Goal: Task Accomplishment & Management: Complete application form

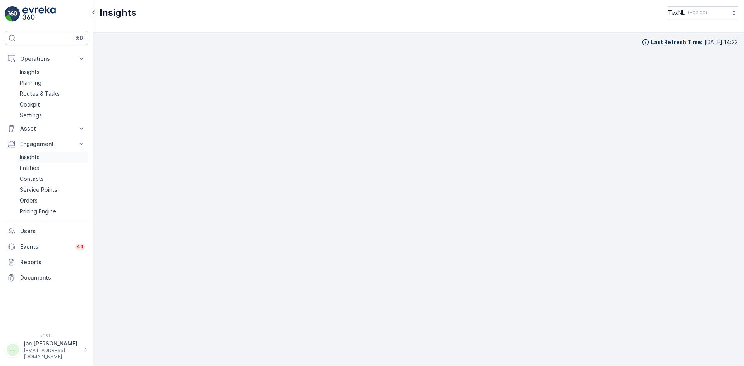
scroll to position [8, 0]
click at [24, 157] on p "Insights" at bounding box center [30, 158] width 20 height 8
click at [39, 157] on p "Insights" at bounding box center [30, 158] width 20 height 8
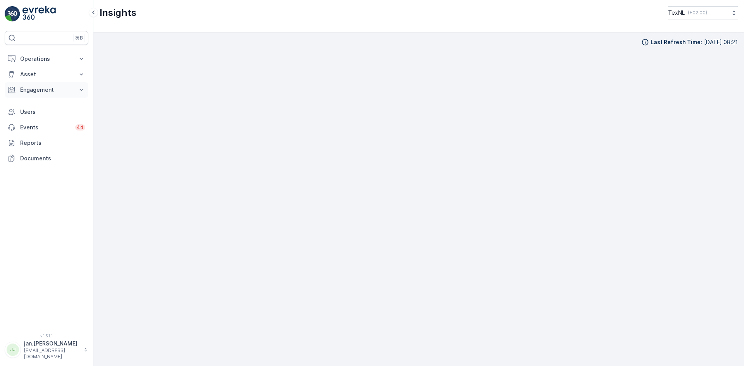
click at [44, 89] on p "Engagement" at bounding box center [46, 90] width 53 height 8
click at [37, 101] on p "Insights" at bounding box center [30, 103] width 20 height 8
click at [26, 59] on p "Operations" at bounding box center [46, 59] width 53 height 8
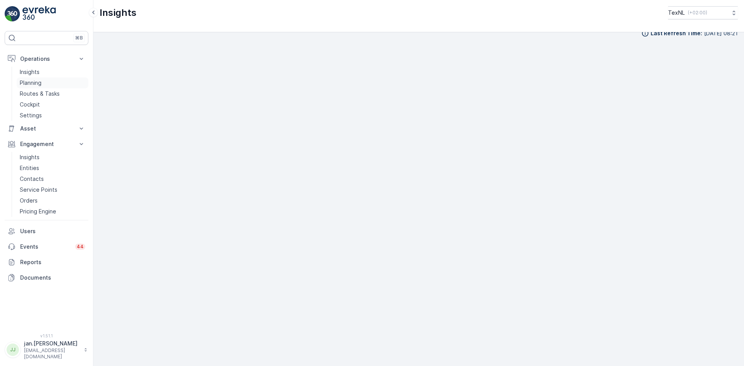
click at [29, 83] on p "Planning" at bounding box center [31, 83] width 22 height 8
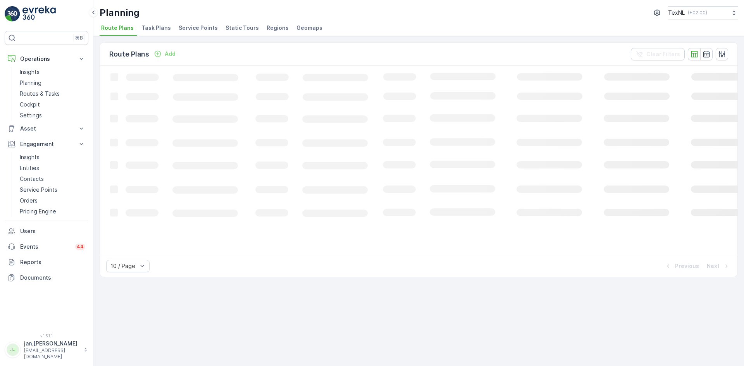
click at [192, 29] on span "Service Points" at bounding box center [198, 28] width 39 height 8
click at [691, 55] on icon "button" at bounding box center [691, 54] width 7 height 6
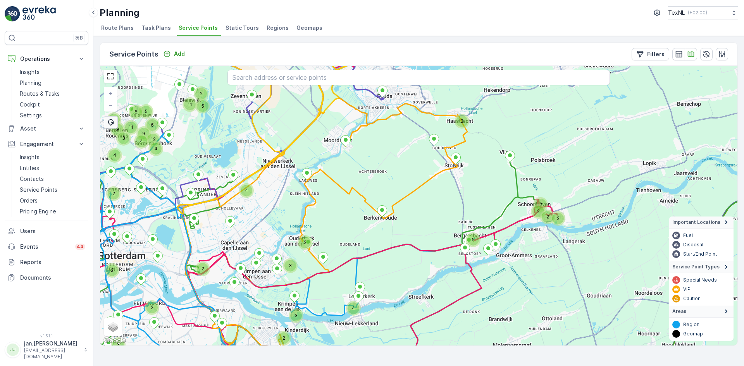
drag, startPoint x: 434, startPoint y: 179, endPoint x: 442, endPoint y: 201, distance: 23.4
click at [442, 201] on div "3 2 5 5 2 2 2 2 4 3 3 2 4 2 2 3 2 2 8 4 9 6 12 11 4 4 9 3 5 6 11 2 + − Satellit…" at bounding box center [419, 206] width 638 height 280
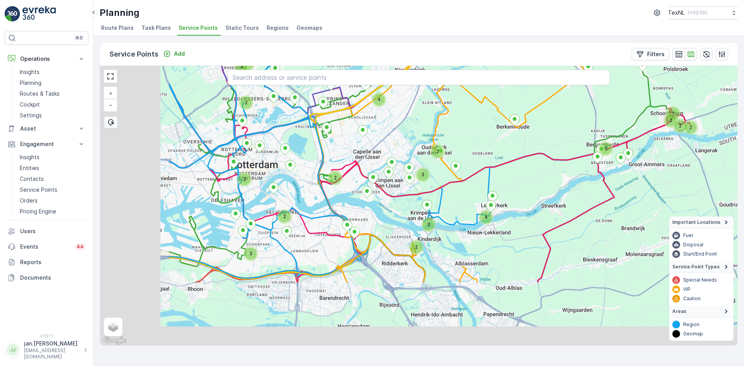
drag, startPoint x: 364, startPoint y: 250, endPoint x: 496, endPoint y: 159, distance: 159.7
click at [496, 159] on div "3 2 5 5 2 2 2 2 4 3 3 2 4 2 2 3 2 2 8 4 9 6 12 11 4 4 9 3 5 6 11 2 3 3 18 2 + −…" at bounding box center [419, 206] width 638 height 280
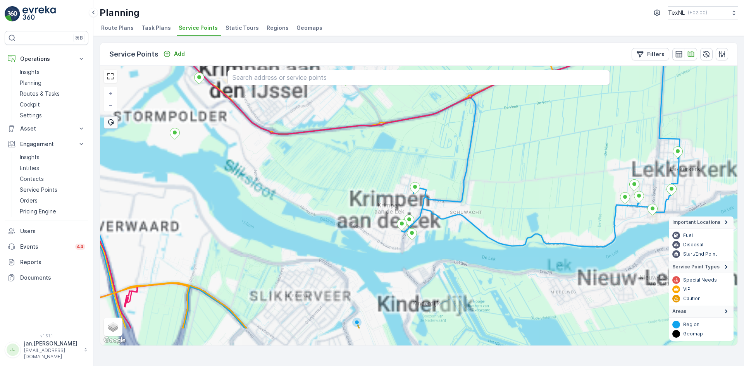
drag, startPoint x: 422, startPoint y: 238, endPoint x: 450, endPoint y: 166, distance: 77.5
click at [449, 167] on div "+ − Satellite Roadmap Terrain Hybrid Leaflet Keyboard shortcuts Map Data Map da…" at bounding box center [419, 206] width 638 height 280
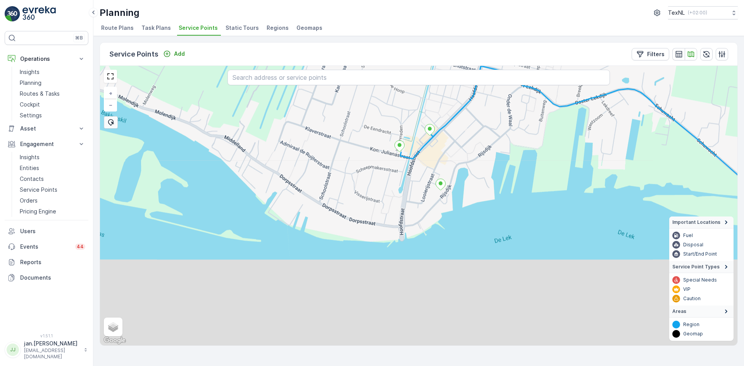
drag, startPoint x: 391, startPoint y: 232, endPoint x: 455, endPoint y: 136, distance: 115.5
click at [455, 136] on div "+ − Satellite Roadmap Terrain Hybrid Leaflet Keyboard shortcuts Map Data Map da…" at bounding box center [419, 206] width 638 height 280
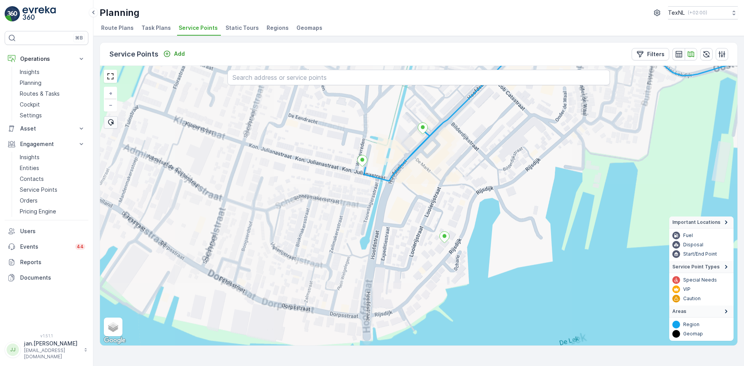
drag, startPoint x: 427, startPoint y: 148, endPoint x: 439, endPoint y: 173, distance: 28.3
click at [439, 173] on div "+ − Satellite Roadmap Terrain Hybrid Leaflet Keyboard shortcuts Map Data Map da…" at bounding box center [419, 206] width 638 height 280
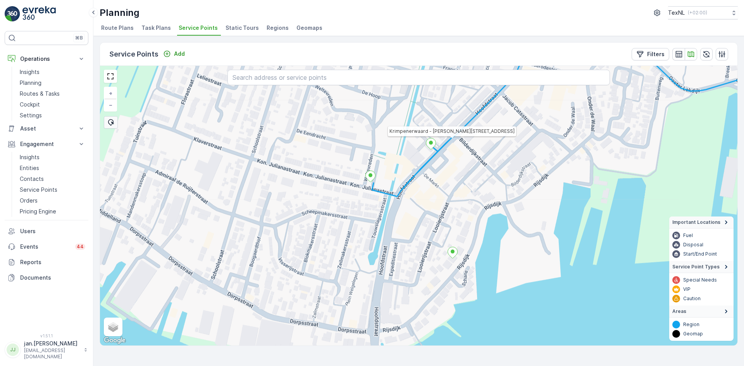
click at [429, 144] on icon at bounding box center [432, 143] width 10 height 11
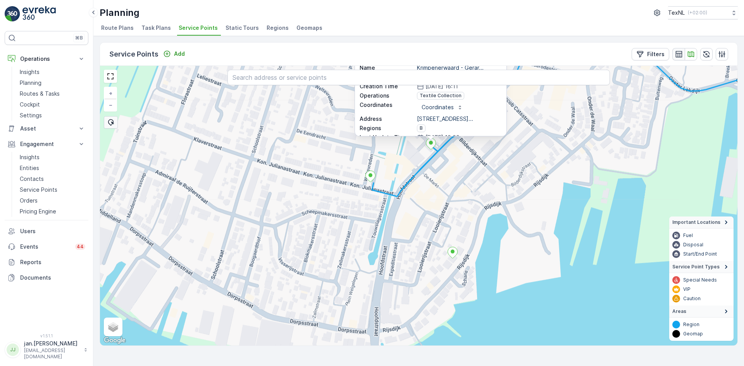
click at [676, 54] on icon "button" at bounding box center [679, 54] width 8 height 8
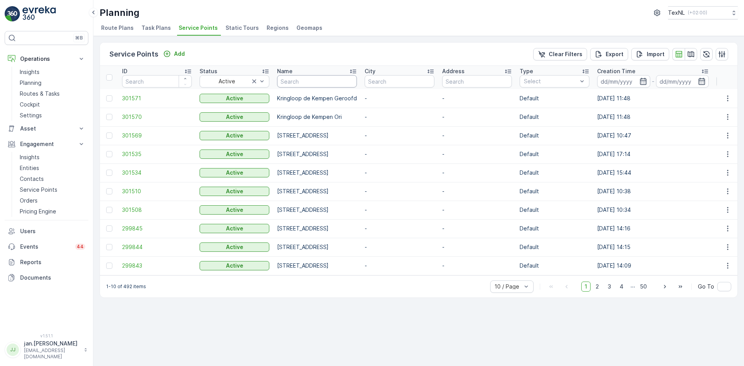
click at [307, 82] on input "text" at bounding box center [317, 81] width 80 height 12
type input "gerqrd"
click at [307, 81] on input "gerqrd" at bounding box center [317, 81] width 80 height 12
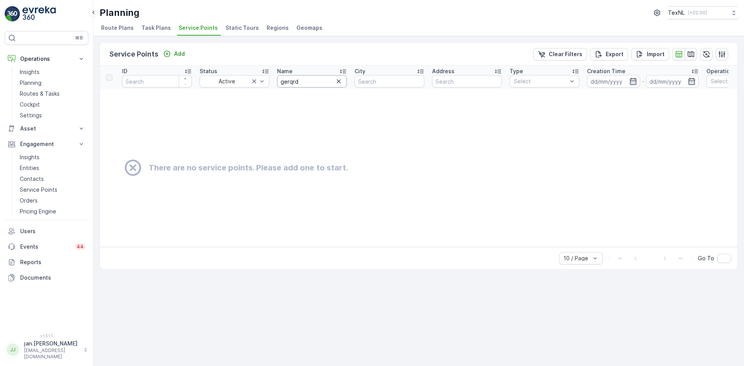
click at [305, 80] on input "gerqrd" at bounding box center [312, 81] width 70 height 12
type input "gerq"
click at [31, 189] on p "Service Points" at bounding box center [39, 190] width 38 height 8
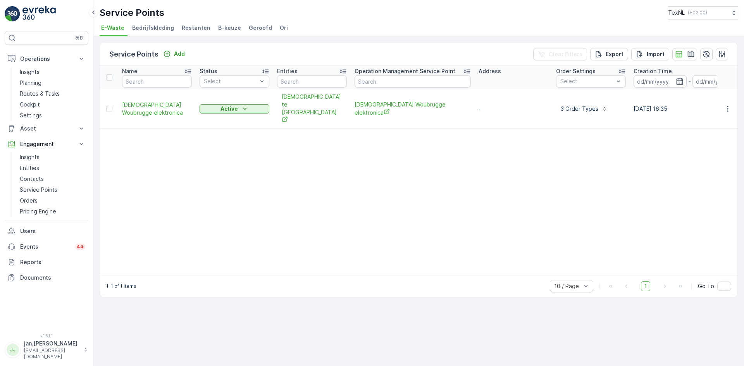
click at [280, 25] on span "Ori" at bounding box center [284, 28] width 8 height 8
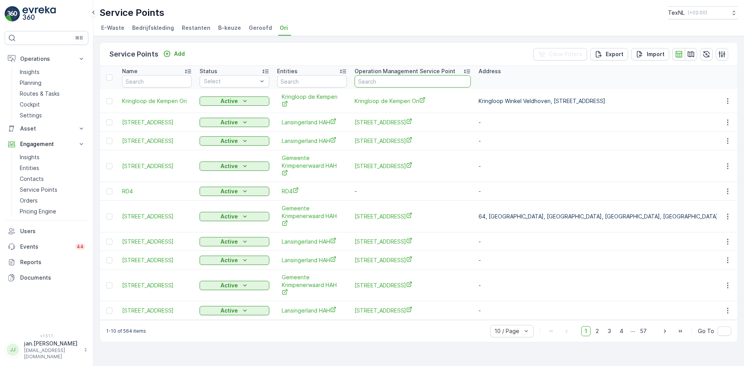
click at [366, 86] on input "text" at bounding box center [413, 81] width 116 height 12
type input "gerard"
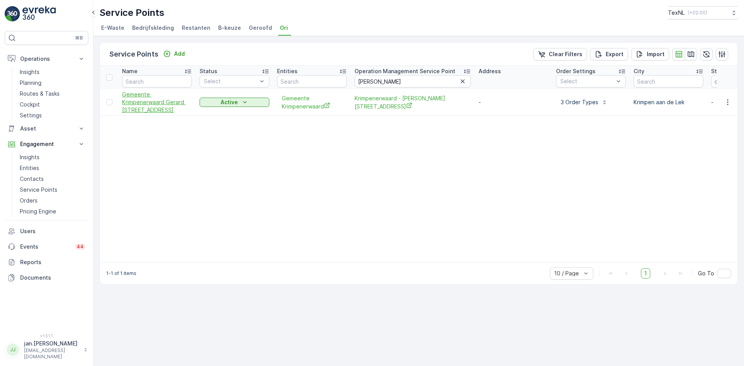
click at [154, 107] on span "Gemeente Krimpenerwaard Gerard Doustraat 1" at bounding box center [157, 102] width 70 height 23
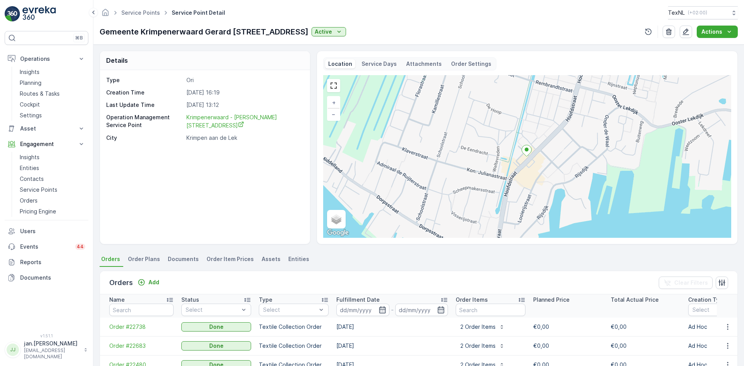
click at [424, 66] on p "Attachments" at bounding box center [424, 64] width 36 height 8
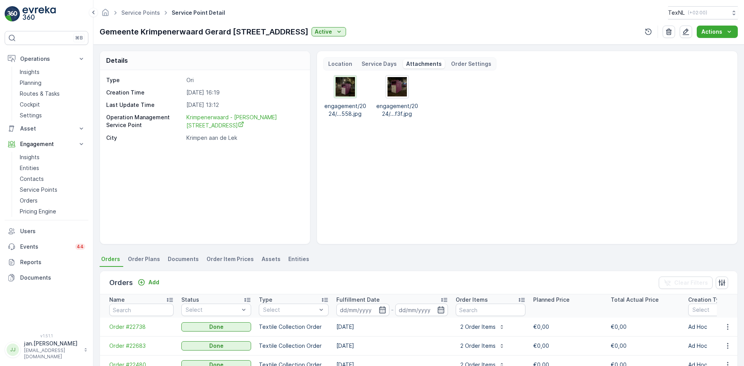
click at [344, 92] on img at bounding box center [345, 86] width 19 height 19
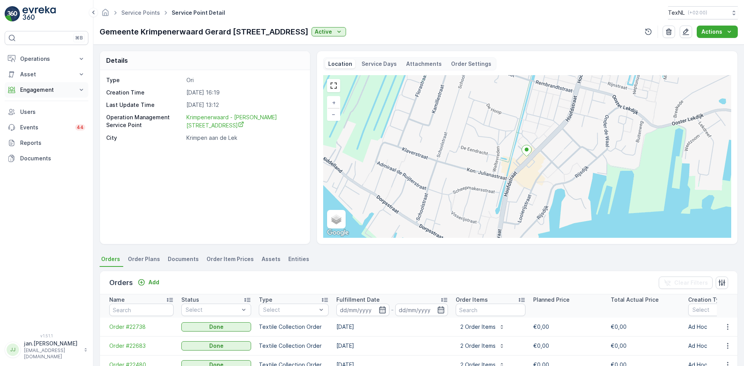
click at [35, 89] on p "Engagement" at bounding box center [46, 90] width 53 height 8
click at [31, 97] on button "Engagement" at bounding box center [47, 90] width 84 height 16
click at [33, 92] on p "Engagement" at bounding box center [46, 90] width 53 height 8
click at [33, 101] on p "Insights" at bounding box center [30, 103] width 20 height 8
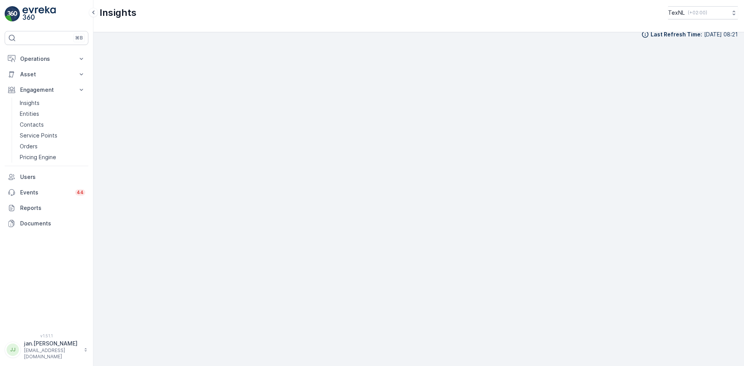
scroll to position [9, 0]
click at [32, 86] on p "Engagement" at bounding box center [46, 90] width 53 height 8
click at [31, 147] on p "Orders" at bounding box center [29, 147] width 18 height 8
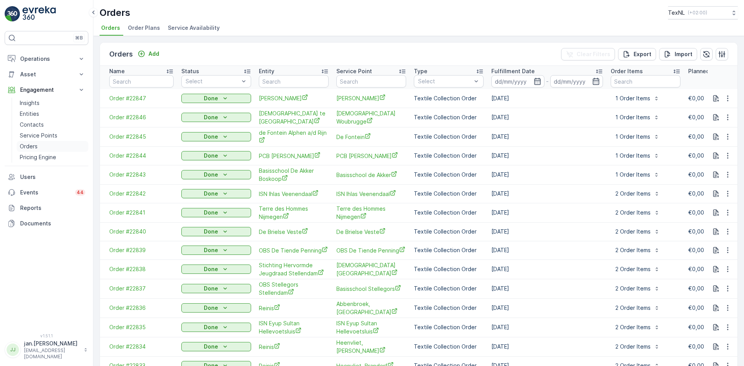
click at [36, 146] on p "Orders" at bounding box center [29, 147] width 18 height 8
click at [290, 84] on input "text" at bounding box center [294, 81] width 70 height 12
type input "ret"
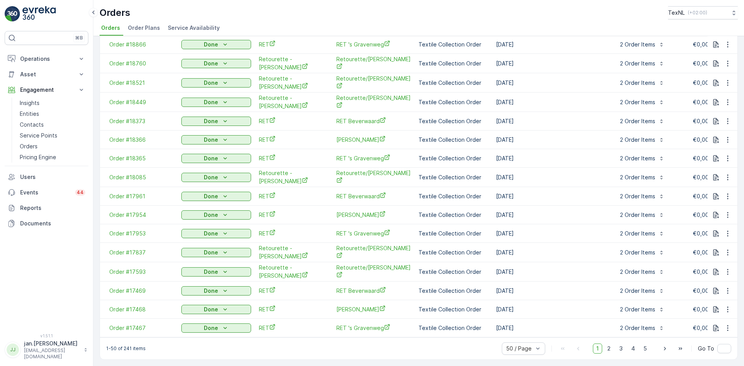
scroll to position [703, 0]
click at [623, 349] on span "3" at bounding box center [621, 349] width 10 height 10
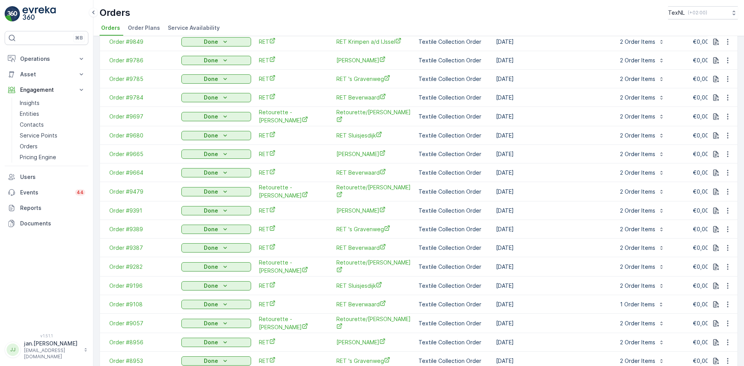
scroll to position [698, 0]
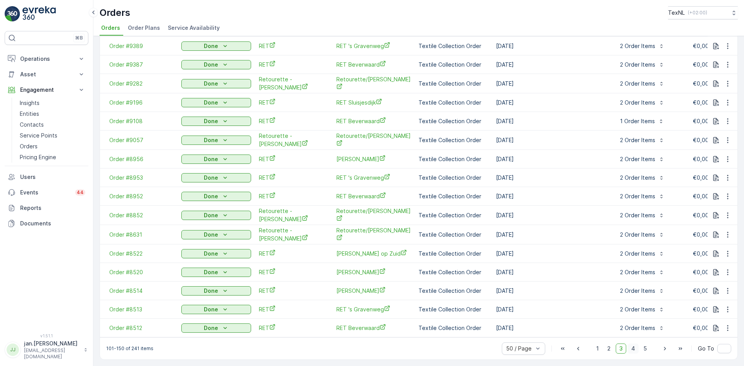
click at [632, 348] on span "4" at bounding box center [633, 349] width 11 height 10
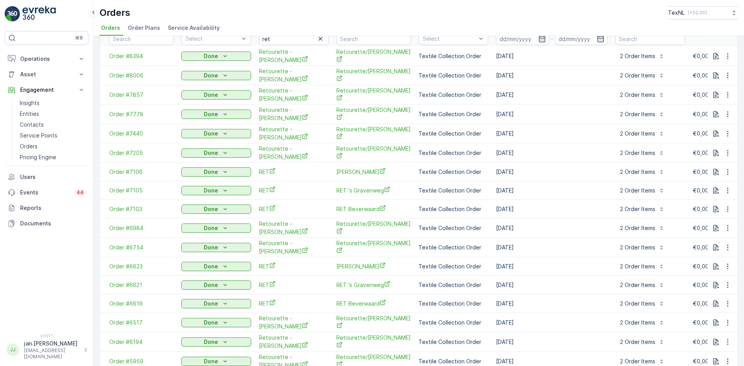
scroll to position [38, 0]
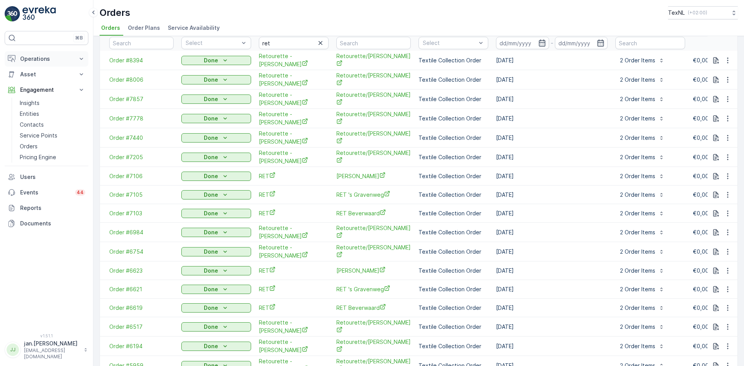
click at [46, 59] on p "Operations" at bounding box center [46, 59] width 53 height 8
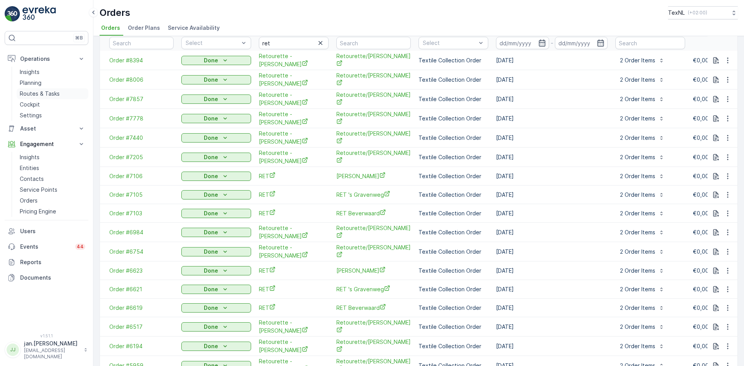
click at [35, 92] on p "Routes & Tasks" at bounding box center [40, 94] width 40 height 8
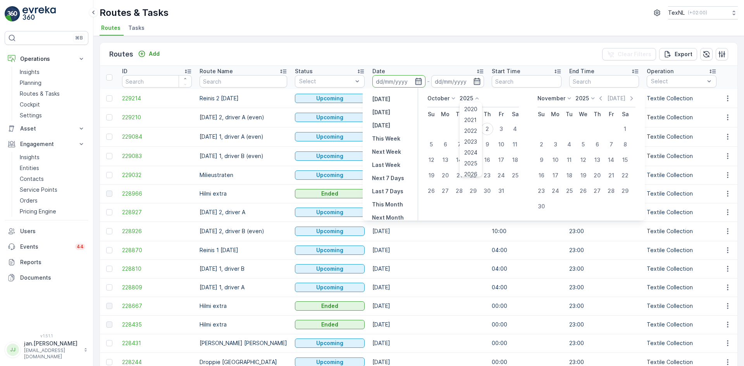
click at [474, 99] on icon at bounding box center [477, 99] width 8 height 8
click at [475, 151] on span "2024" at bounding box center [471, 153] width 13 height 8
click at [453, 98] on icon at bounding box center [454, 99] width 8 height 8
click at [446, 170] on div "July" at bounding box center [437, 171] width 17 height 11
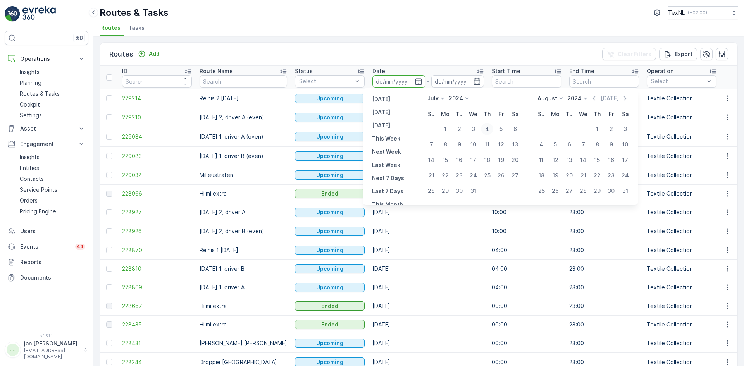
click at [488, 131] on div "4" at bounding box center [487, 129] width 12 height 12
type input "[DATE]"
click at [488, 131] on div "4" at bounding box center [487, 129] width 12 height 12
type input "[DATE]"
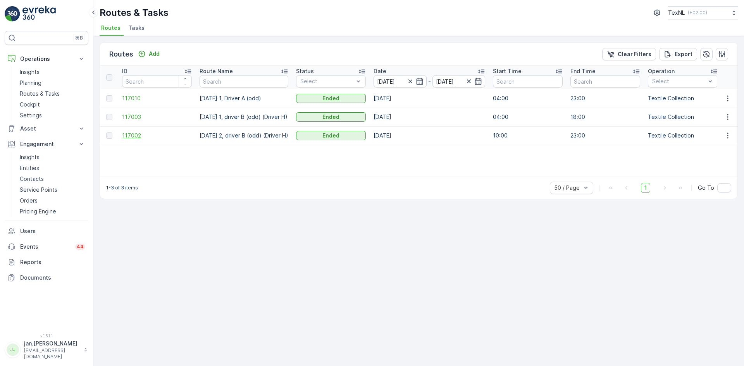
click at [135, 135] on span "117002" at bounding box center [157, 136] width 70 height 8
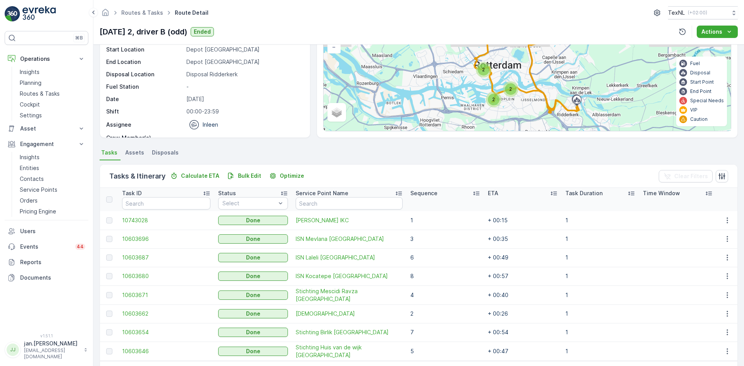
scroll to position [78, 0]
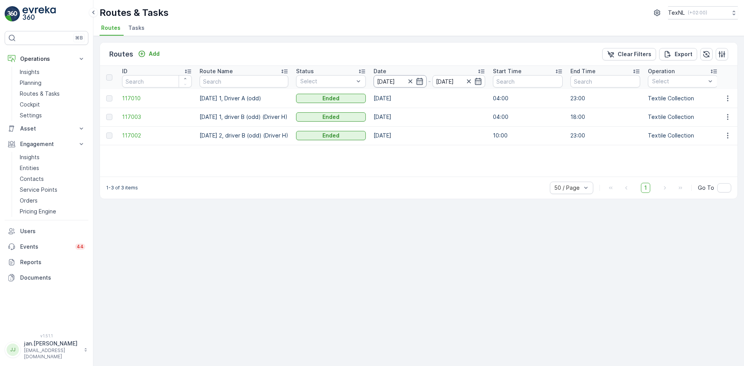
click at [405, 86] on input "[DATE]" at bounding box center [400, 81] width 53 height 12
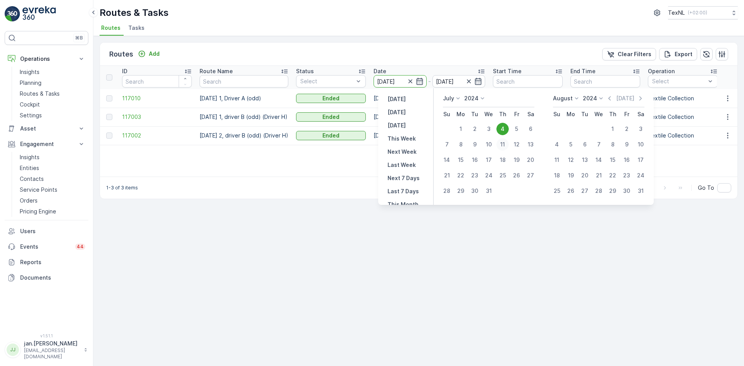
click at [506, 146] on div "11" at bounding box center [503, 144] width 12 height 12
type input "[DATE]"
click at [506, 146] on div "11" at bounding box center [503, 144] width 12 height 12
type input "[DATE]"
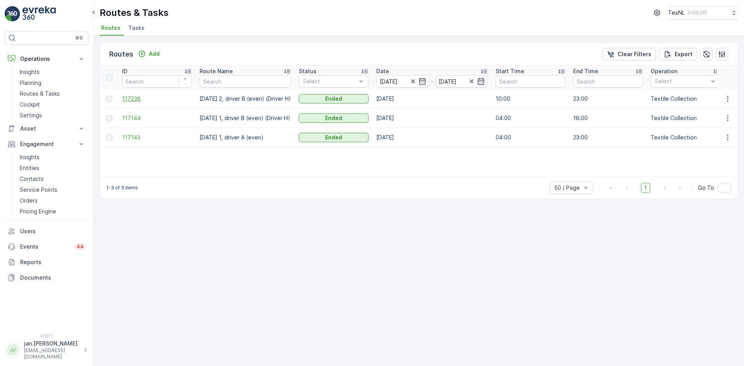
click at [136, 97] on span "117236" at bounding box center [157, 99] width 70 height 8
click at [140, 119] on span "117144" at bounding box center [157, 118] width 70 height 8
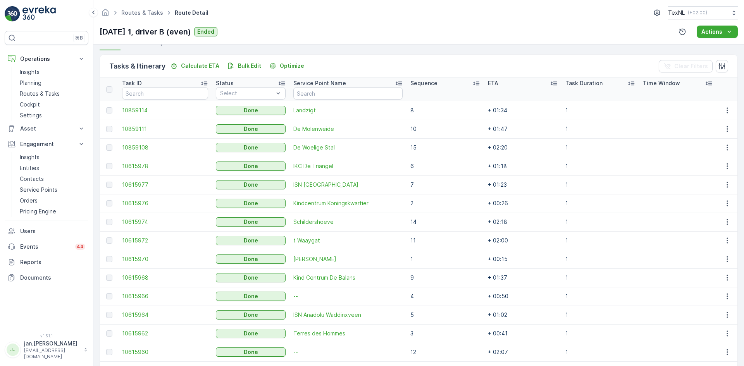
scroll to position [244, 0]
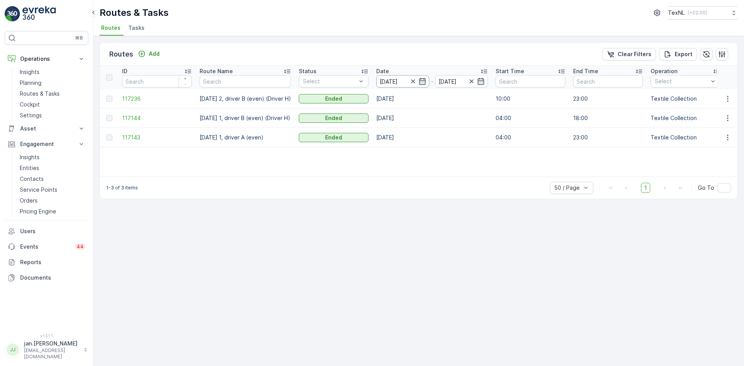
click at [392, 81] on input "[DATE]" at bounding box center [403, 81] width 53 height 12
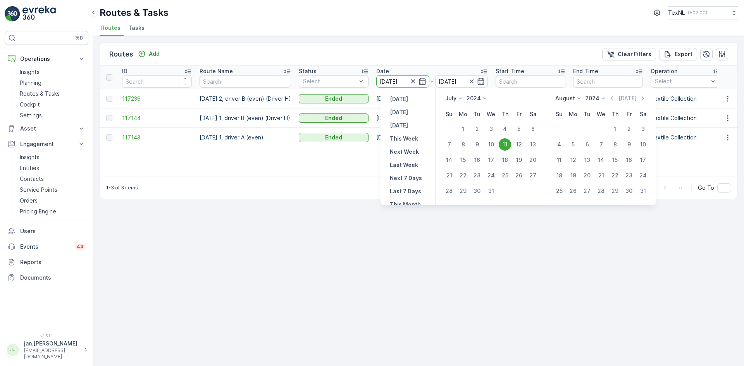
click at [504, 160] on div "18" at bounding box center [505, 160] width 12 height 12
type input "[DATE]"
click at [504, 160] on div "18" at bounding box center [505, 160] width 12 height 12
type input "[DATE]"
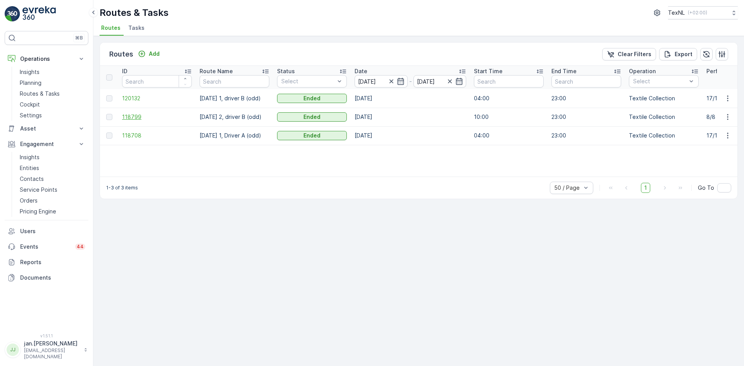
click at [145, 117] on span "118799" at bounding box center [157, 117] width 70 height 8
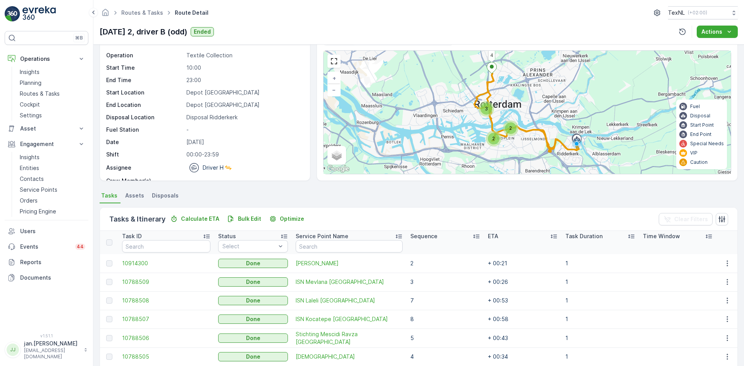
scroll to position [95, 0]
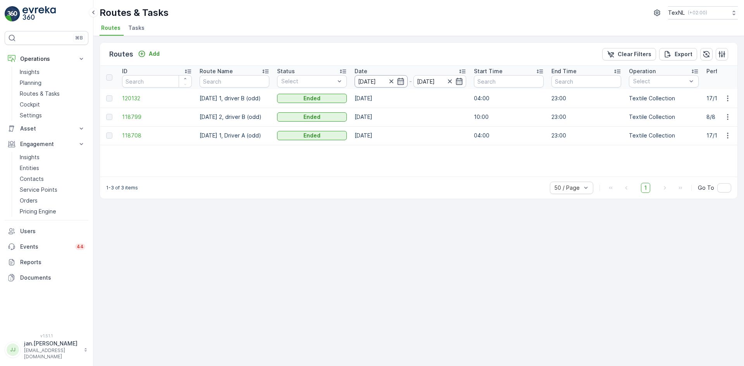
click at [380, 79] on input "[DATE]" at bounding box center [381, 81] width 53 height 12
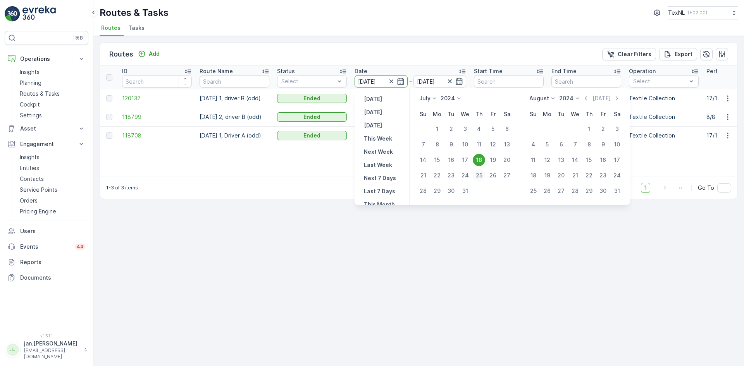
click at [480, 174] on div "25" at bounding box center [479, 175] width 12 height 12
type input "[DATE]"
click at [480, 174] on div "25" at bounding box center [479, 175] width 12 height 12
type input "[DATE]"
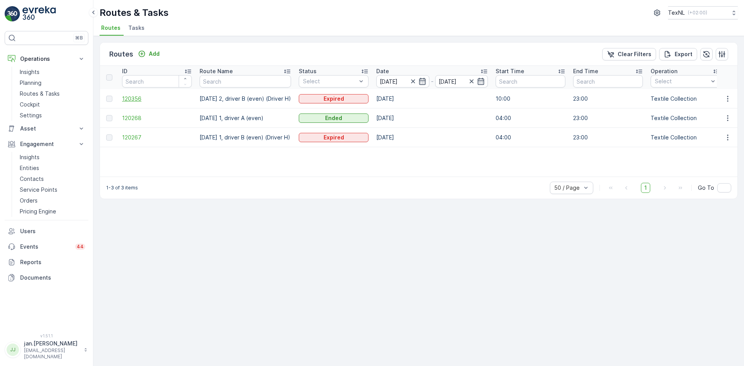
click at [144, 98] on span "120356" at bounding box center [157, 99] width 70 height 8
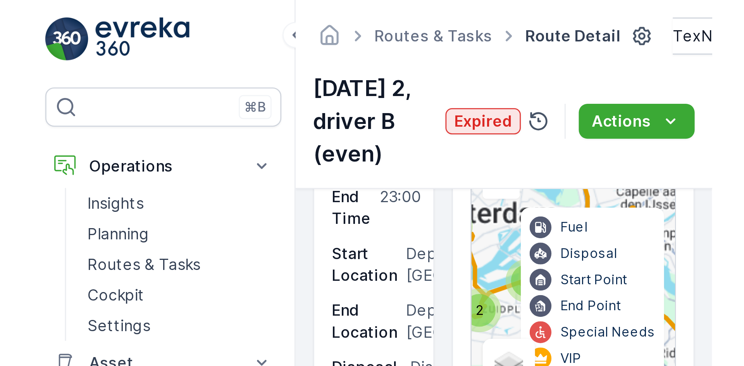
scroll to position [58, 0]
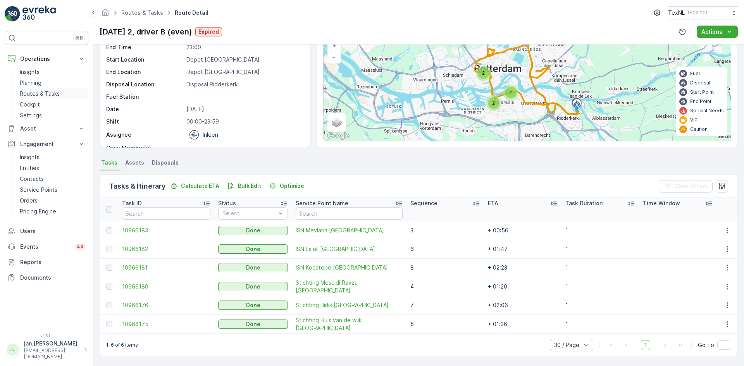
click at [45, 94] on p "Routes & Tasks" at bounding box center [40, 94] width 40 height 8
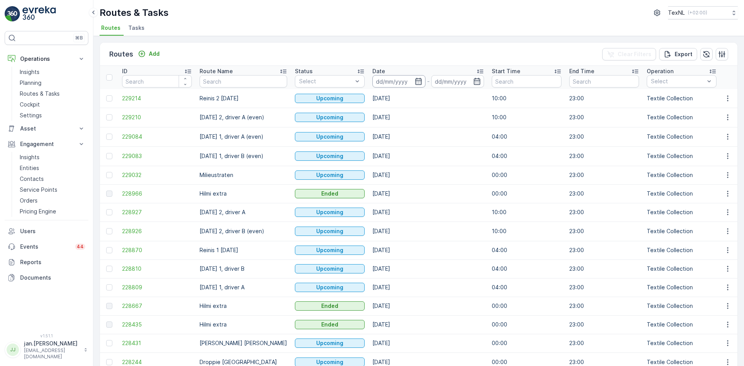
click at [388, 84] on input at bounding box center [399, 81] width 53 height 12
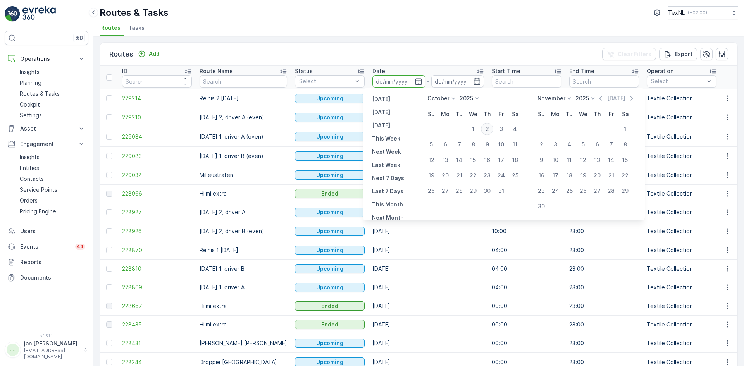
click at [486, 130] on div "2" at bounding box center [487, 129] width 12 height 12
type input "[DATE]"
click at [486, 130] on div "2" at bounding box center [487, 129] width 12 height 12
type input "[DATE]"
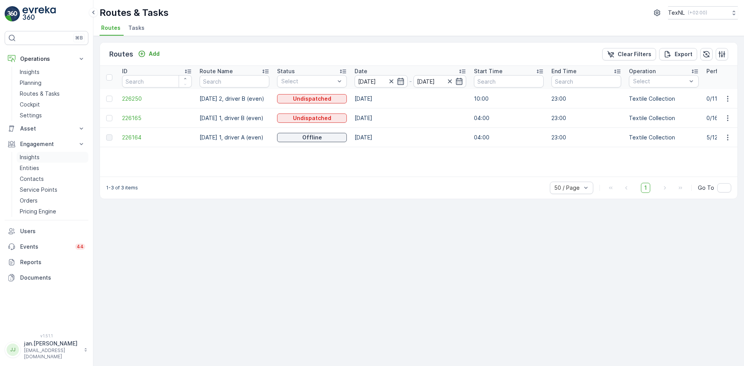
click at [35, 157] on p "Insights" at bounding box center [30, 158] width 20 height 8
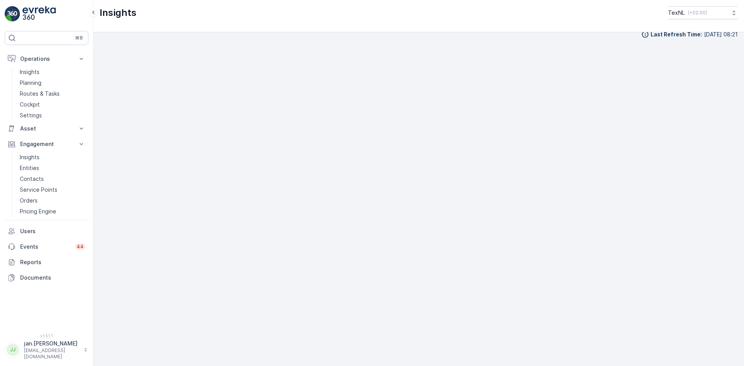
scroll to position [9, 0]
click at [45, 188] on p "Service Points" at bounding box center [39, 190] width 38 height 8
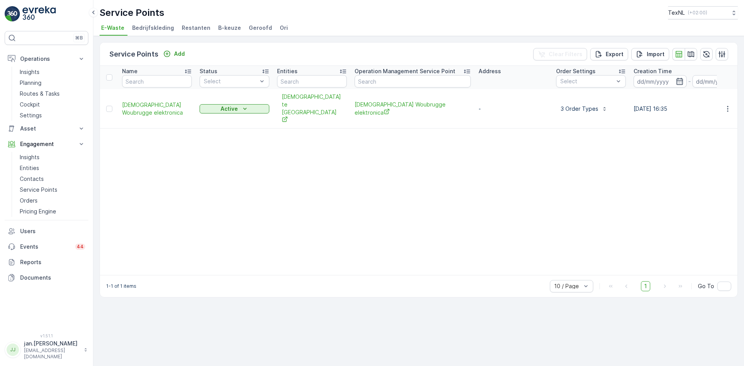
click at [280, 29] on li "Ori" at bounding box center [284, 28] width 13 height 13
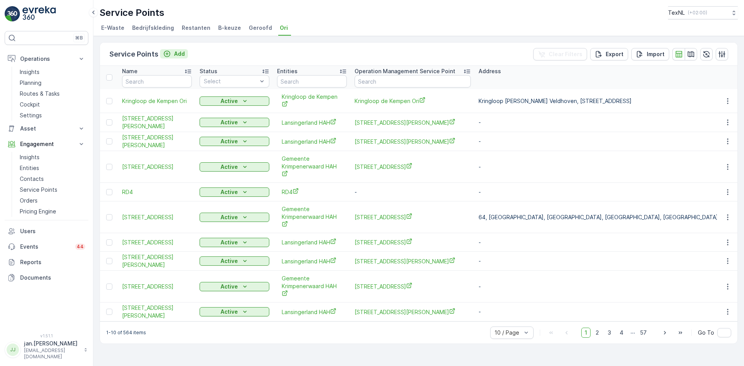
click at [178, 57] on p "Add" at bounding box center [179, 54] width 11 height 8
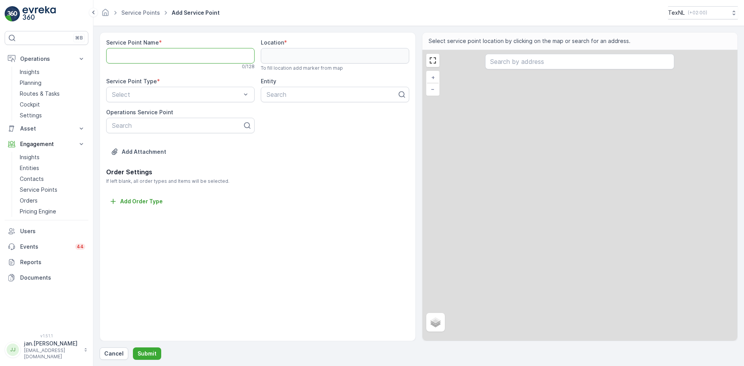
click at [147, 54] on Name "Service Point Name" at bounding box center [180, 56] width 149 height 16
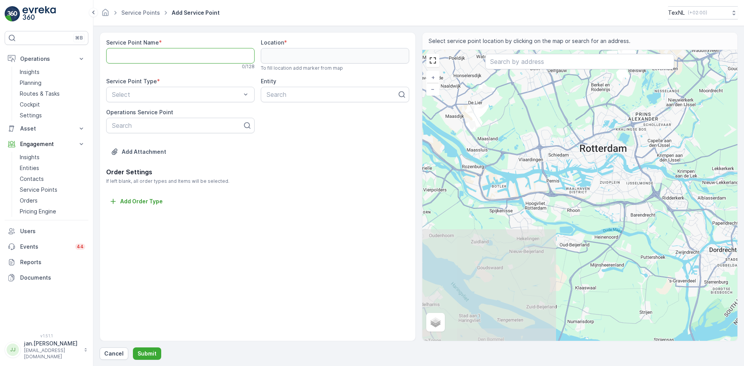
paste Name "[STREET_ADDRESS]"
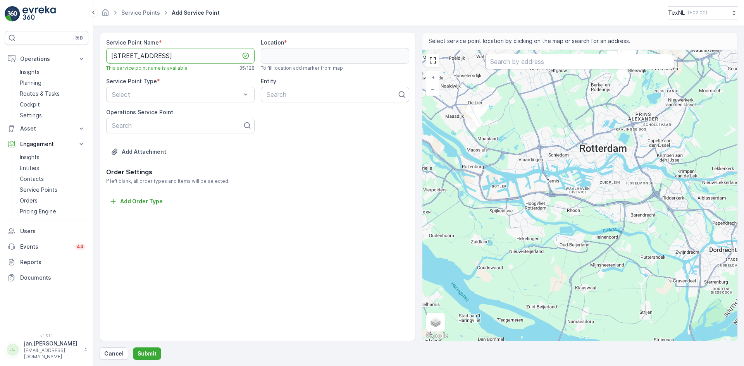
type Name "[STREET_ADDRESS]"
click at [506, 64] on input "text" at bounding box center [579, 62] width 189 height 16
paste input "[STREET_ADDRESS]"
type input "[STREET_ADDRESS]"
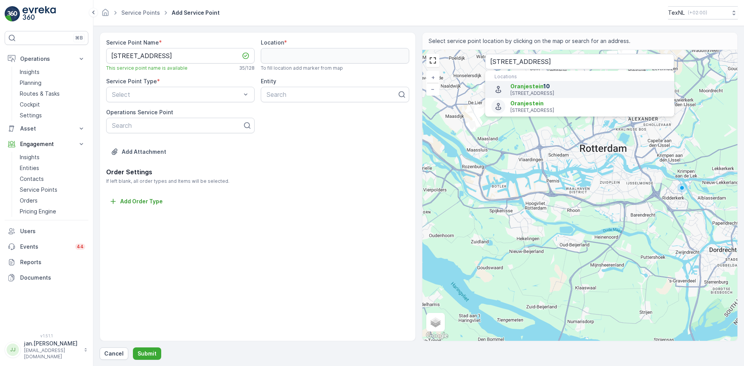
click at [525, 90] on span "Oranjestein" at bounding box center [527, 86] width 33 height 7
type input "52.0118042,4.5347959"
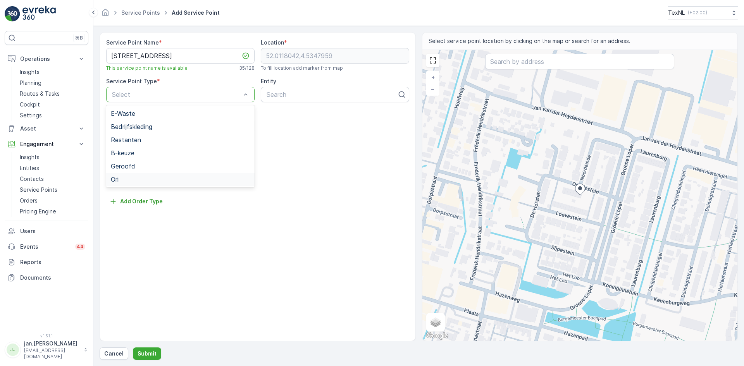
click at [125, 176] on div "Ori" at bounding box center [180, 179] width 139 height 7
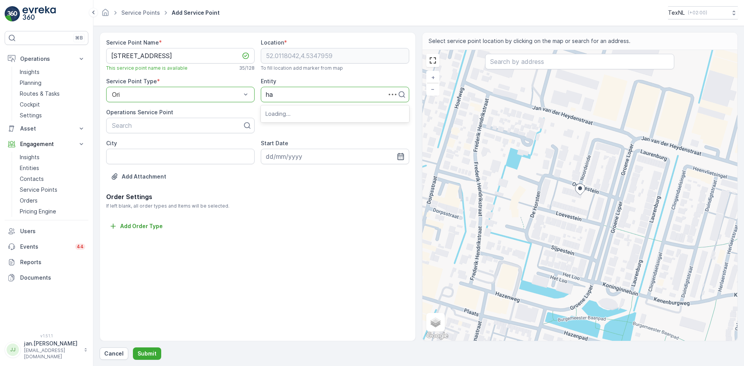
type input "hah"
click at [285, 115] on span "Lansingerland HAH" at bounding box center [293, 113] width 55 height 7
click at [152, 351] on p "Submit" at bounding box center [147, 354] width 19 height 8
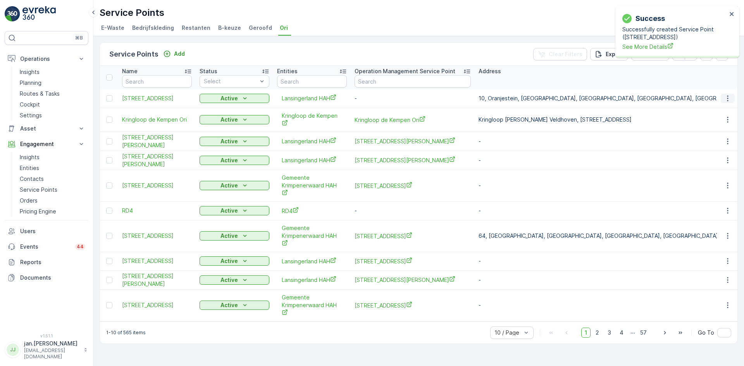
click at [725, 102] on icon "button" at bounding box center [728, 99] width 8 height 8
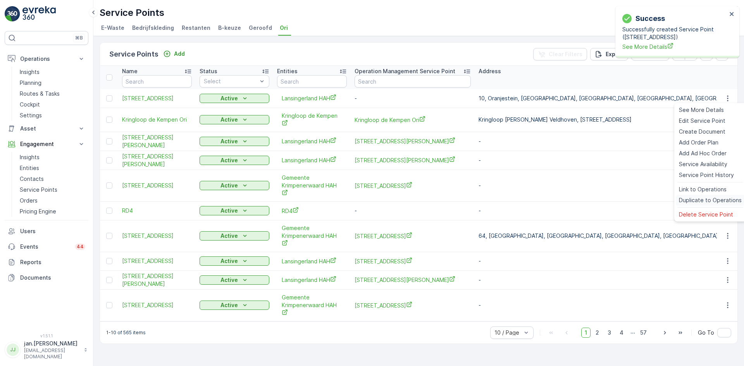
click at [703, 197] on span "Duplicate to Operations" at bounding box center [710, 201] width 63 height 8
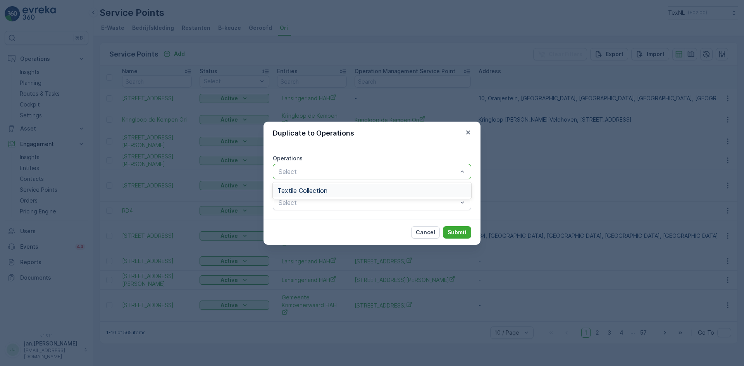
click at [310, 190] on span "Textile Collection" at bounding box center [303, 190] width 50 height 7
click at [452, 232] on p "Submit" at bounding box center [457, 233] width 19 height 8
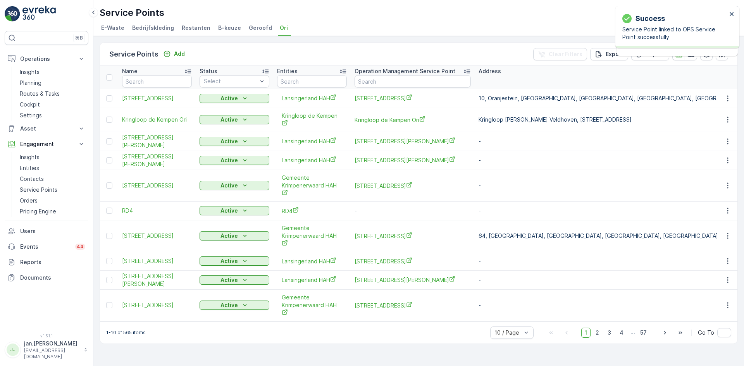
click at [377, 98] on span "[STREET_ADDRESS]" at bounding box center [413, 98] width 116 height 8
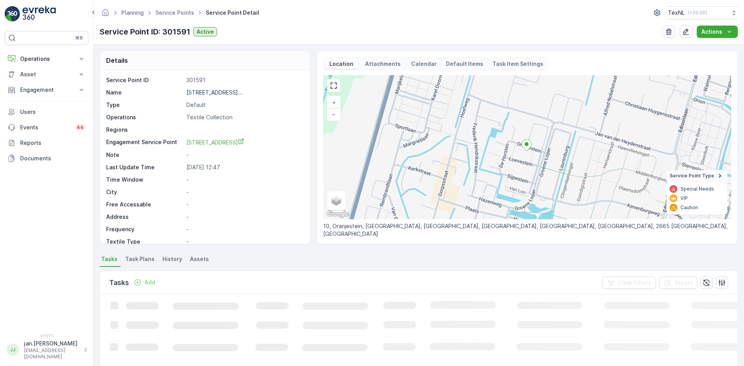
click at [152, 282] on p "Add" at bounding box center [150, 283] width 11 height 8
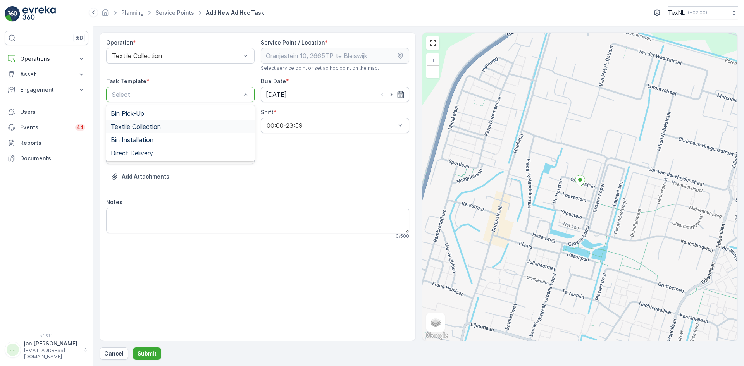
click at [145, 126] on span "Textile Collection" at bounding box center [136, 126] width 50 height 7
click at [391, 94] on icon "button" at bounding box center [392, 95] width 8 height 8
type input "[DATE]"
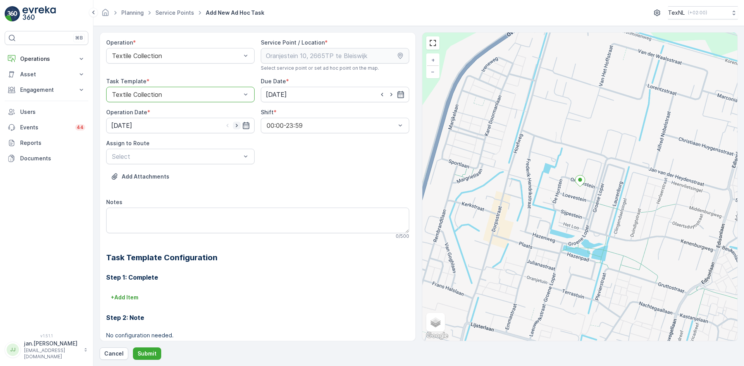
click at [236, 127] on icon "button" at bounding box center [237, 126] width 8 height 8
type input "[DATE]"
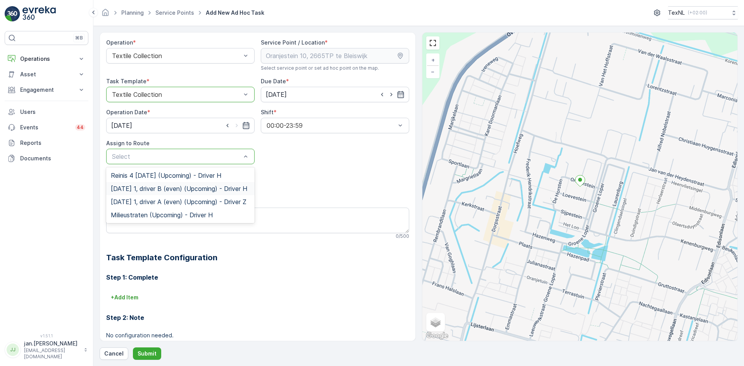
click at [162, 189] on span "Friday 1, driver B (even) (Upcoming) - Driver H" at bounding box center [179, 188] width 136 height 7
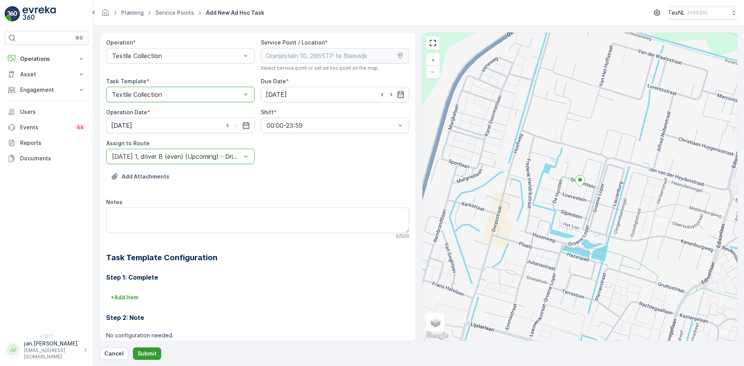
click at [146, 352] on p "Submit" at bounding box center [147, 354] width 19 height 8
